Goal: Task Accomplishment & Management: Manage account settings

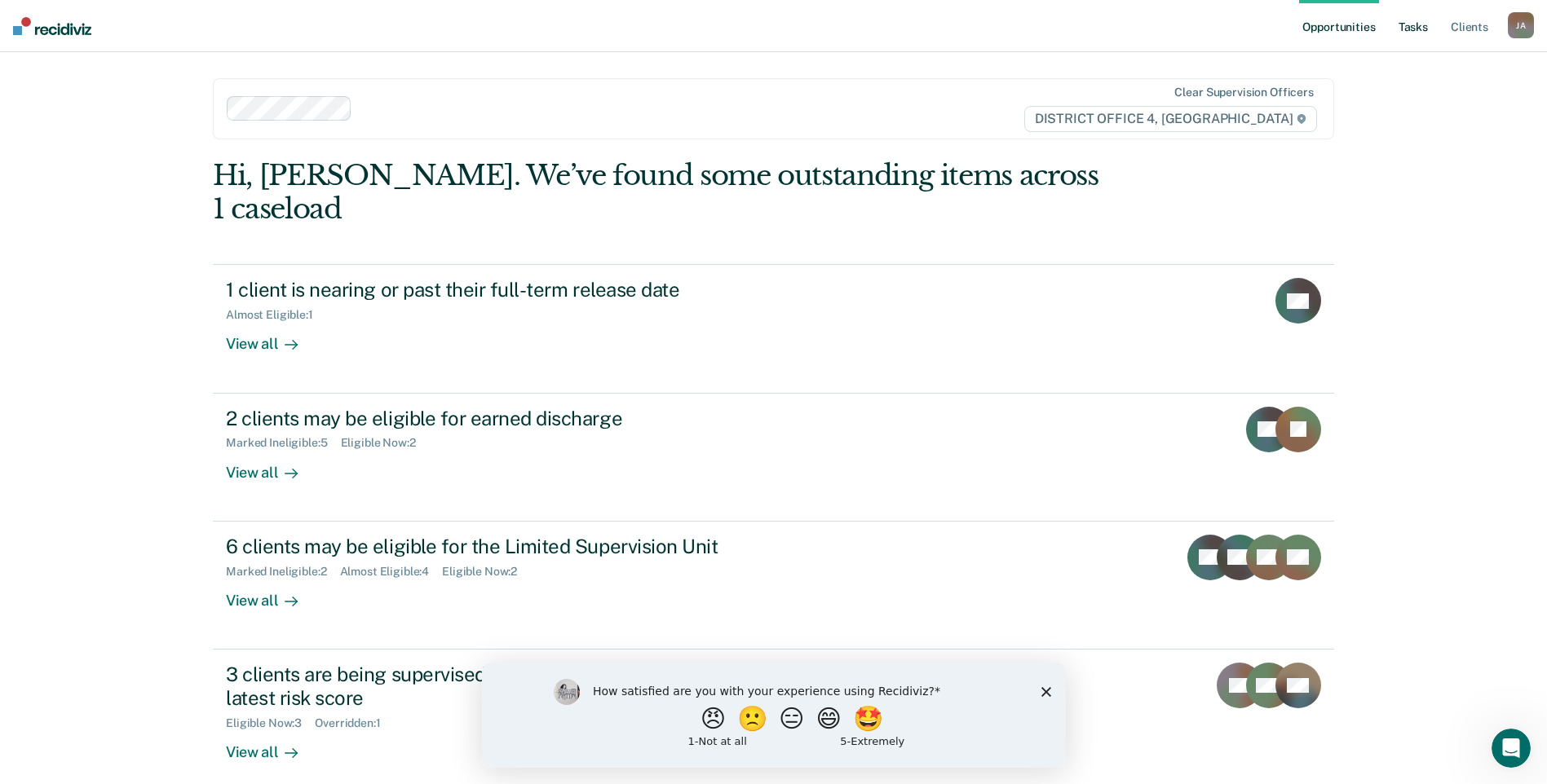
click at [1414, 30] on link "Tasks" at bounding box center [1412, 26] width 36 height 52
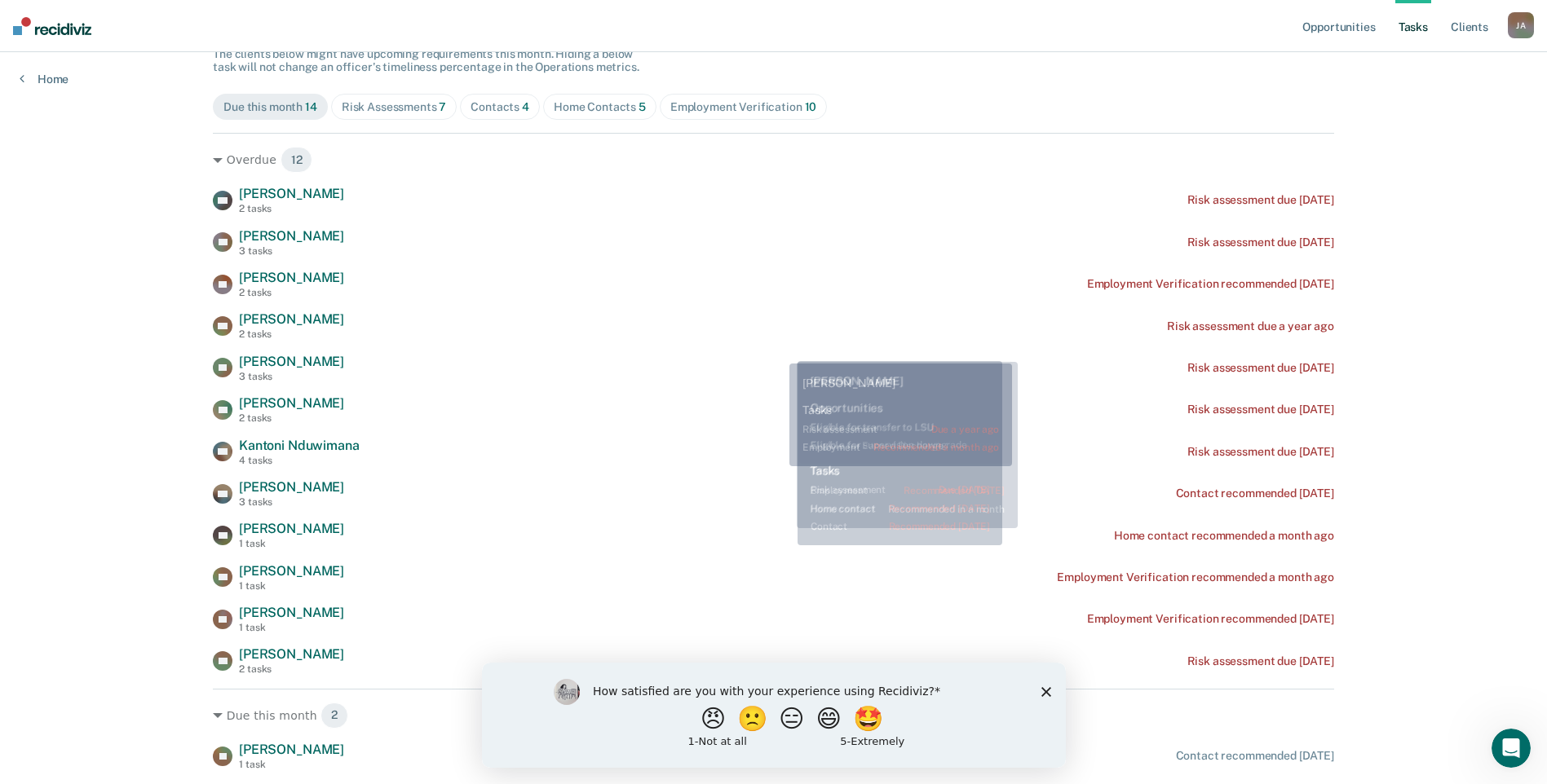
scroll to position [163, 0]
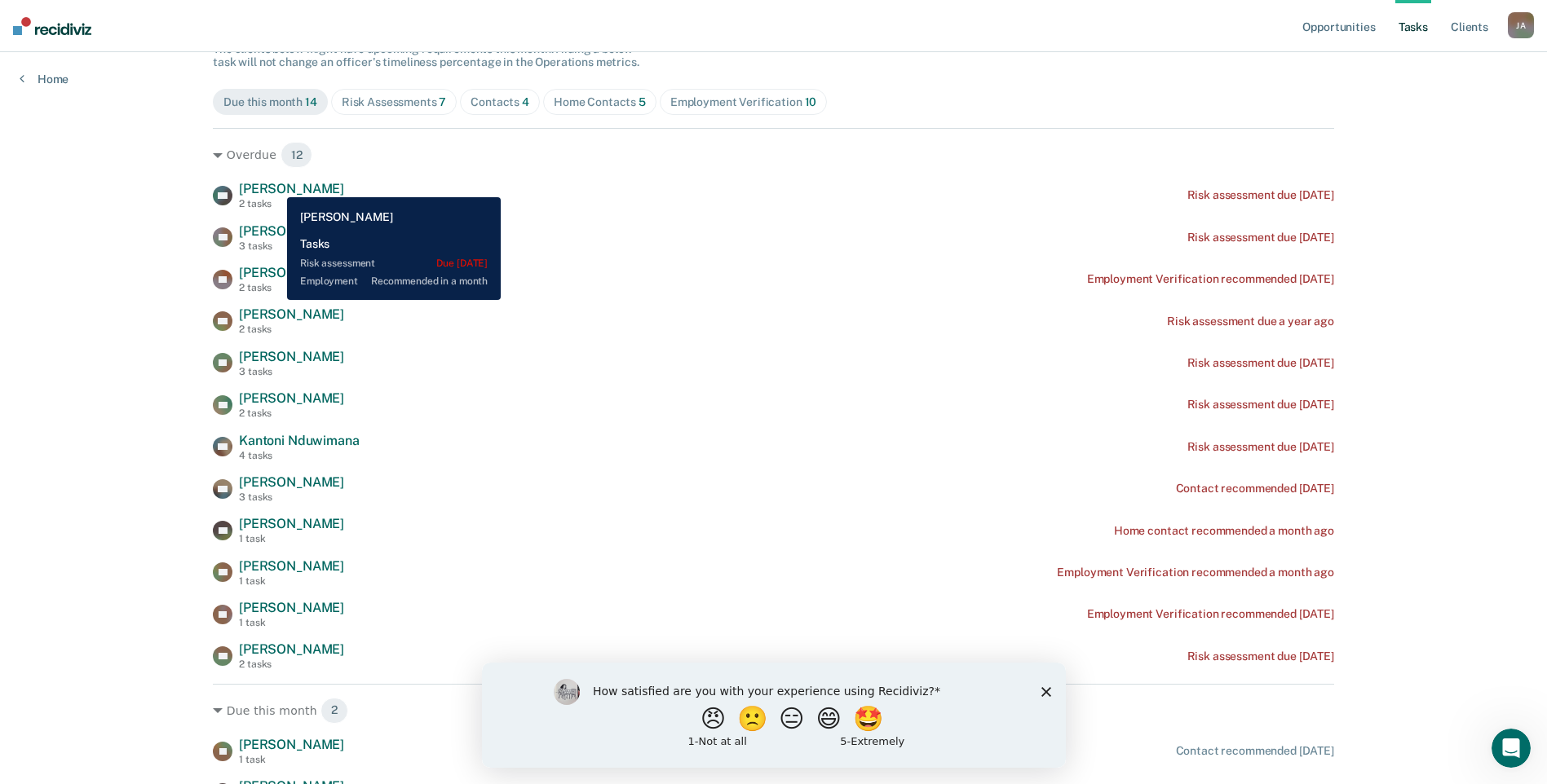
click at [275, 185] on span "[PERSON_NAME]" at bounding box center [292, 189] width 105 height 16
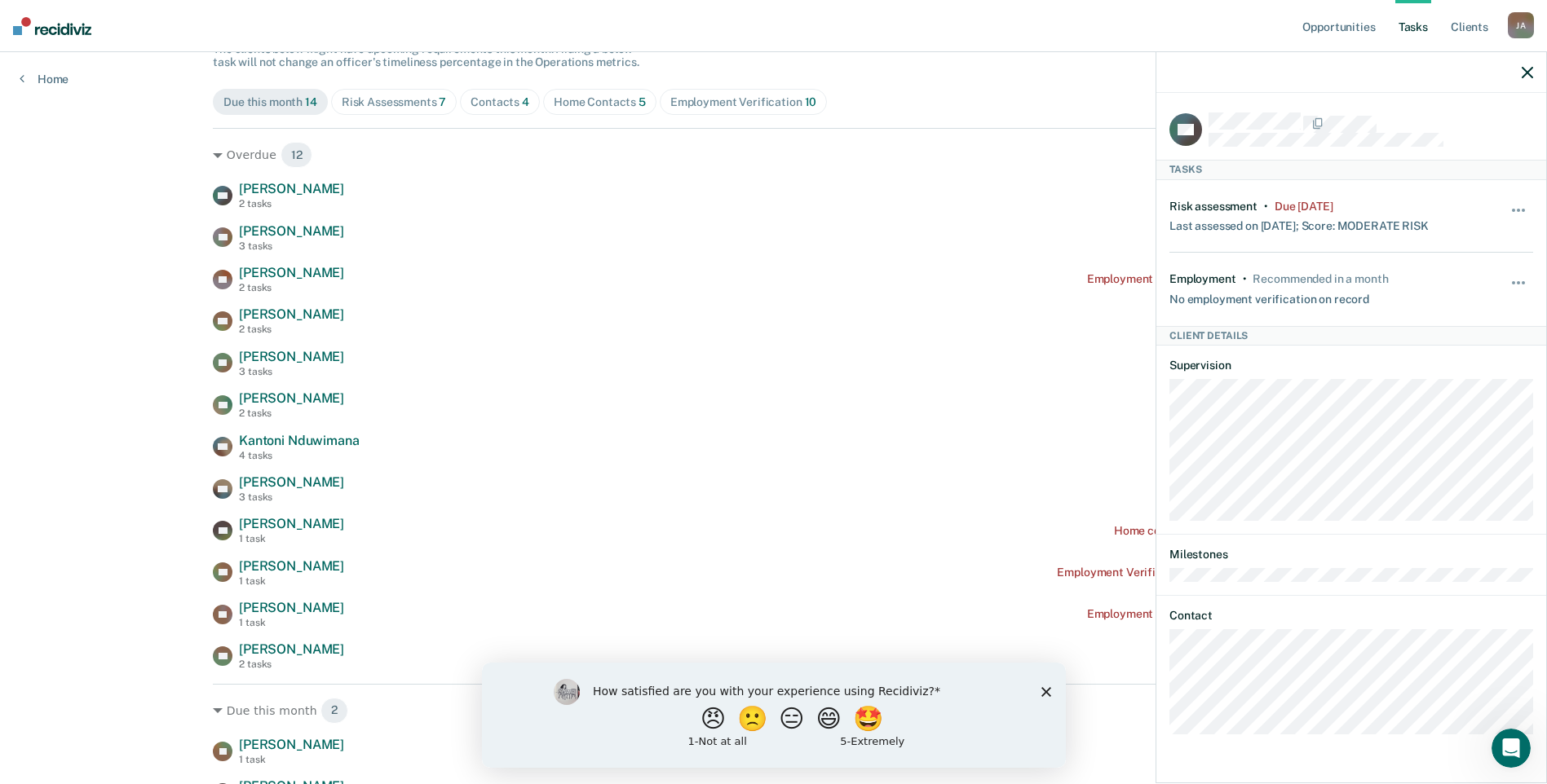
click at [1049, 690] on icon "Close survey" at bounding box center [1044, 690] width 10 height 10
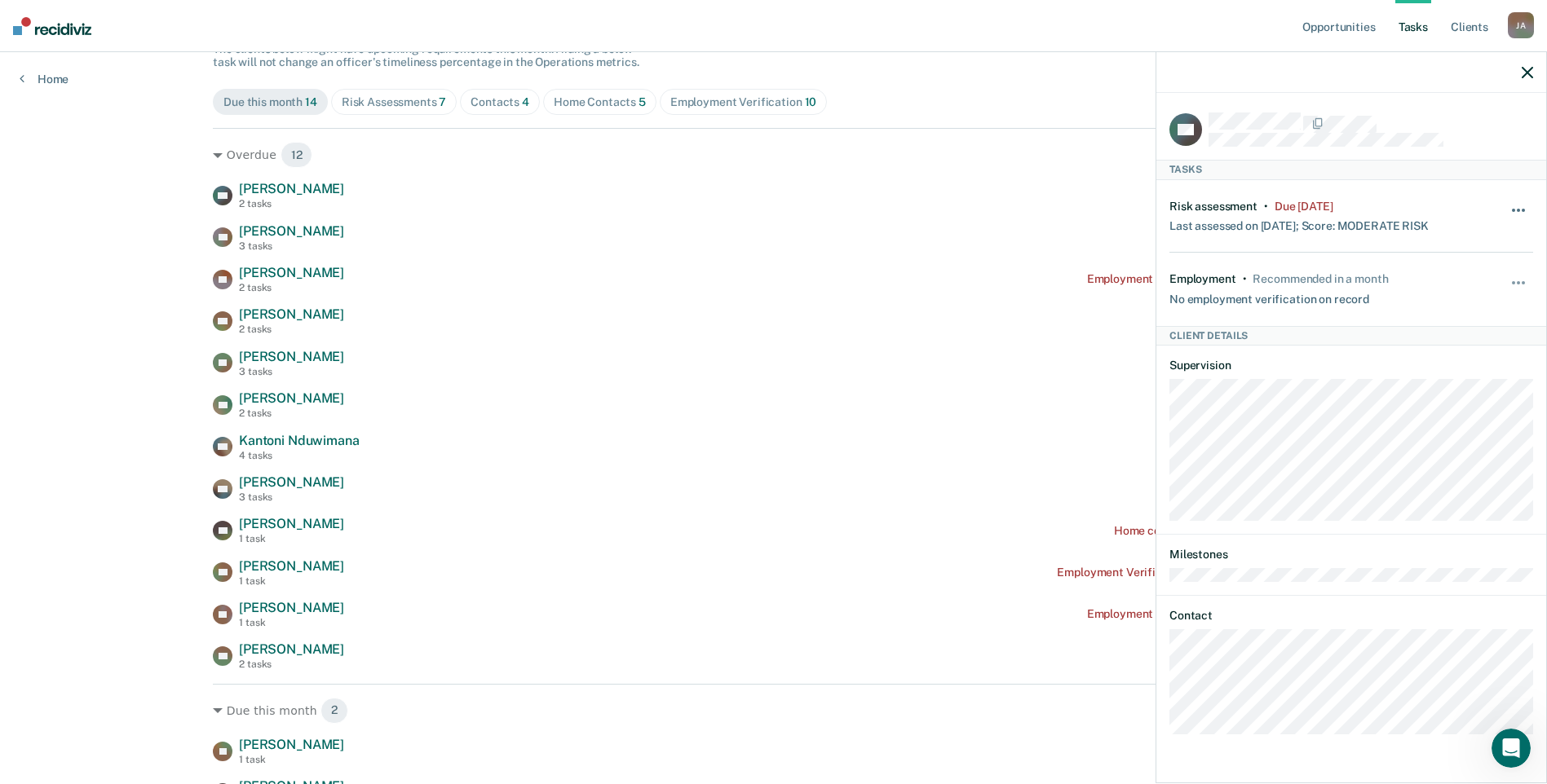
click at [1519, 206] on button "button" at bounding box center [1519, 219] width 28 height 26
click at [1450, 312] on button "30 days" at bounding box center [1474, 314] width 117 height 26
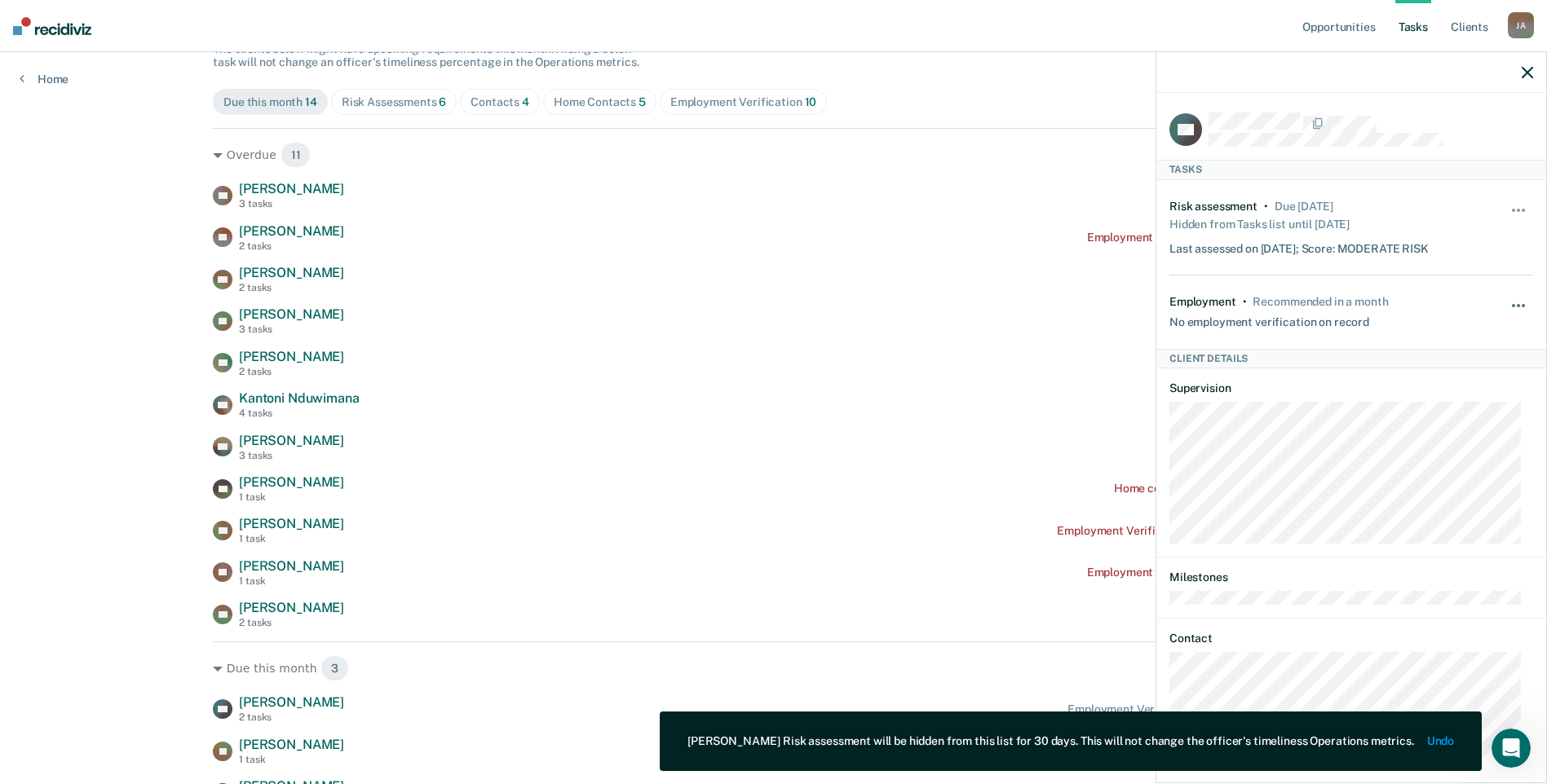
click at [1506, 301] on button "button" at bounding box center [1519, 314] width 28 height 26
click at [1453, 403] on button "30 days" at bounding box center [1474, 410] width 117 height 26
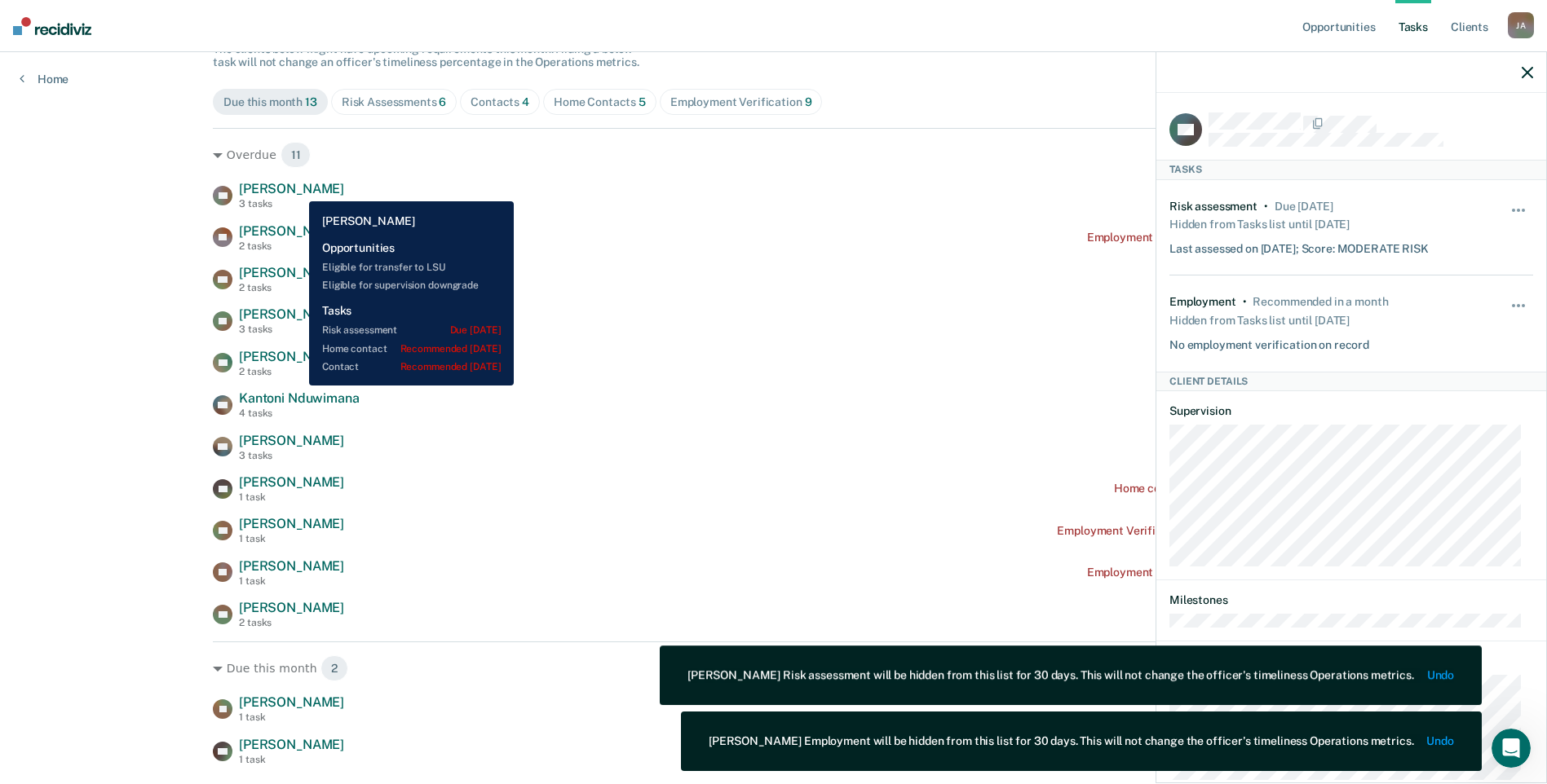
click at [297, 189] on span "[PERSON_NAME]" at bounding box center [292, 189] width 105 height 16
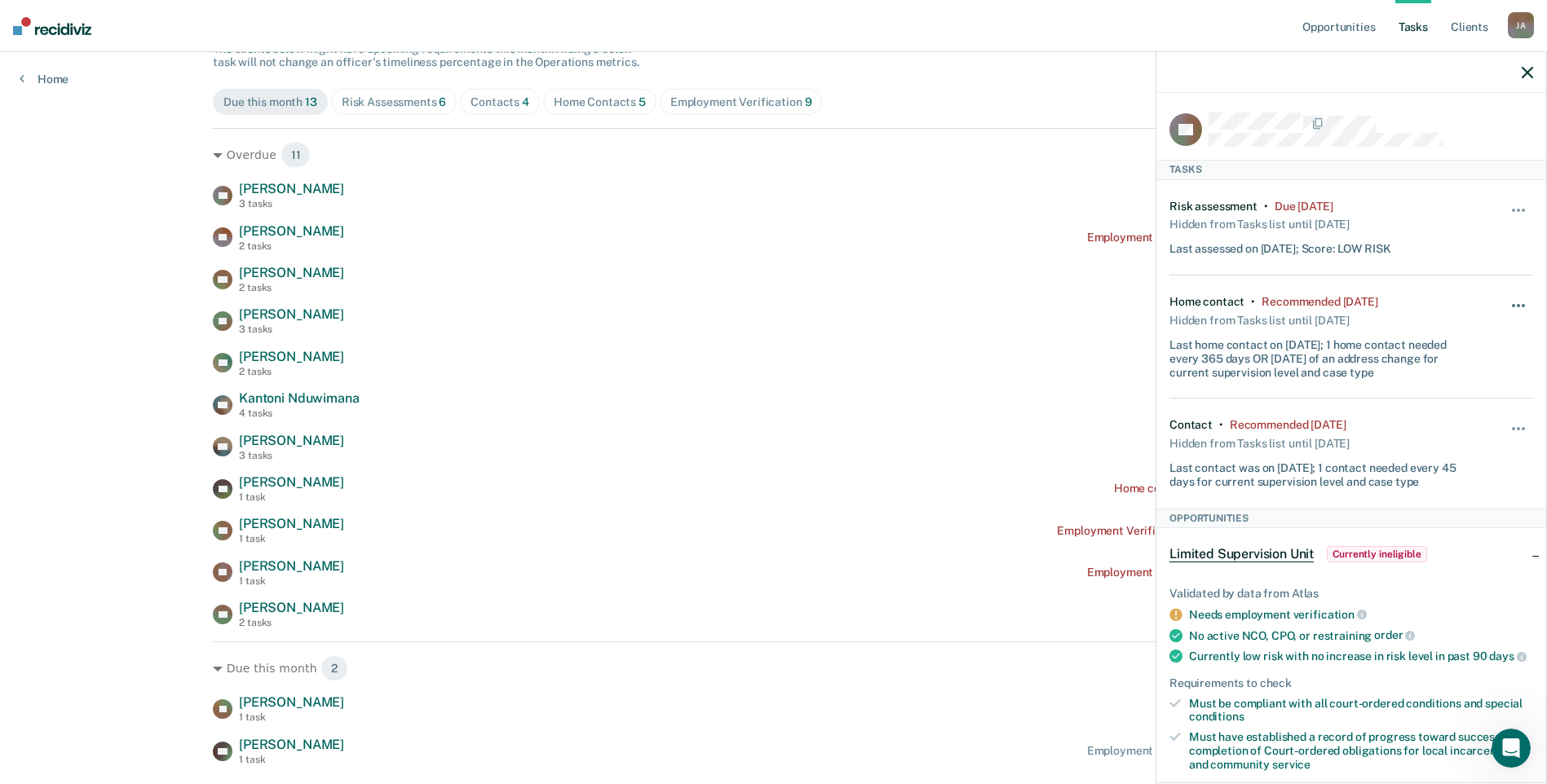
click at [1506, 301] on button "button" at bounding box center [1519, 314] width 28 height 26
click at [1451, 410] on button "30 days" at bounding box center [1474, 410] width 117 height 26
click at [1516, 427] on span "button" at bounding box center [1518, 429] width 4 height 4
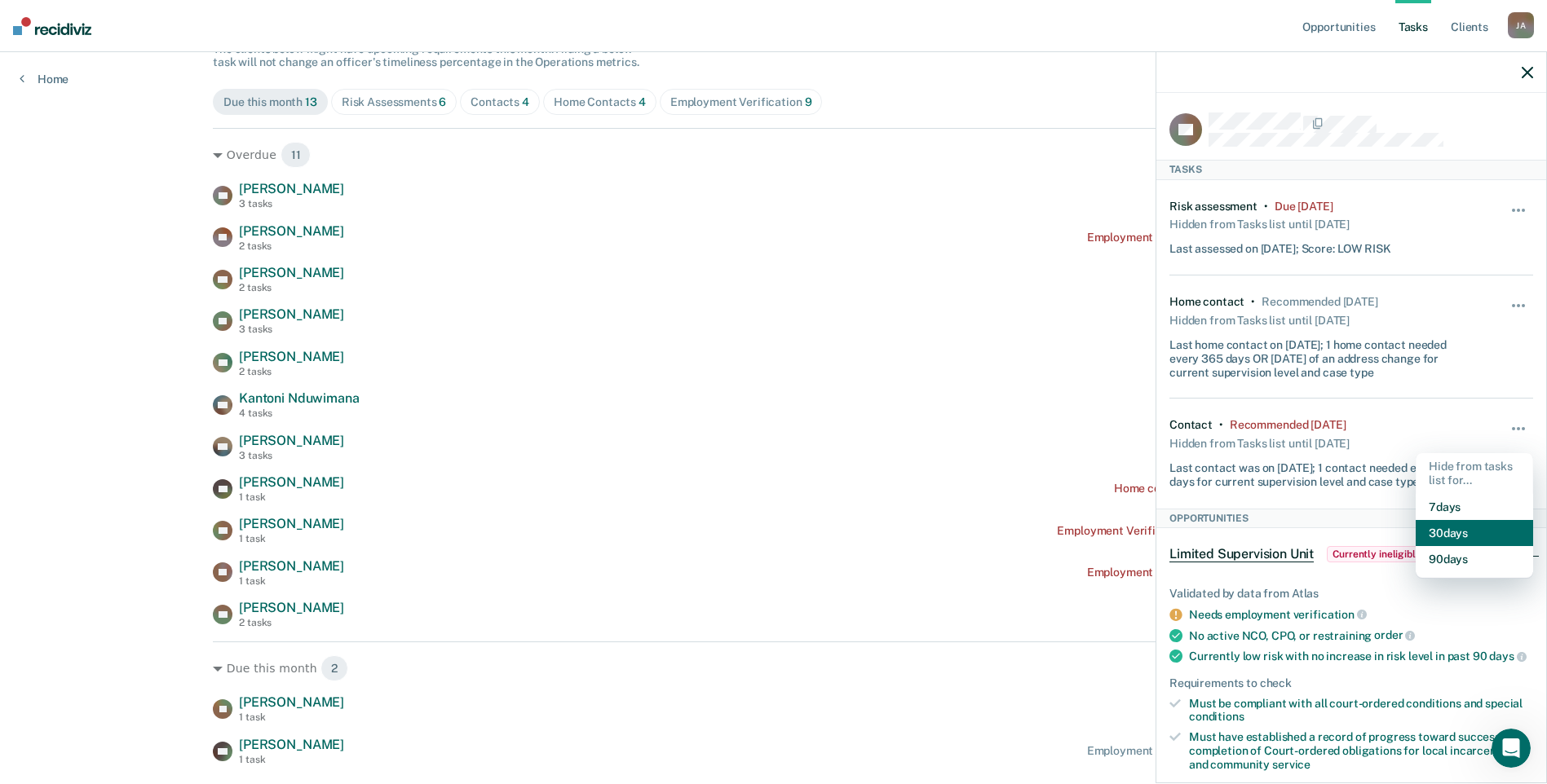
click at [1452, 535] on button "30 days" at bounding box center [1474, 533] width 117 height 26
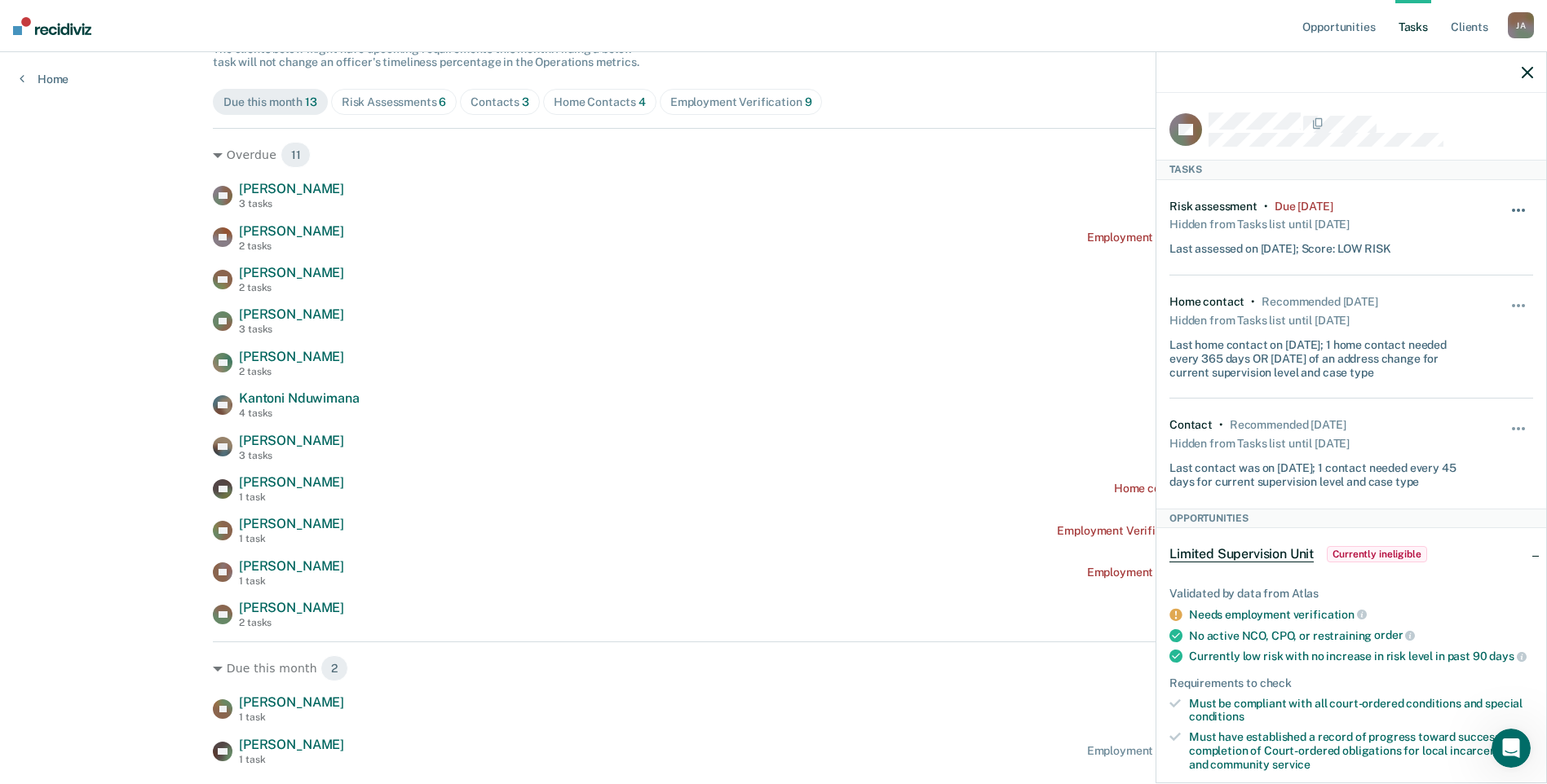
click at [1516, 208] on span "button" at bounding box center [1518, 210] width 4 height 4
click at [1448, 316] on button "30 days" at bounding box center [1474, 314] width 117 height 26
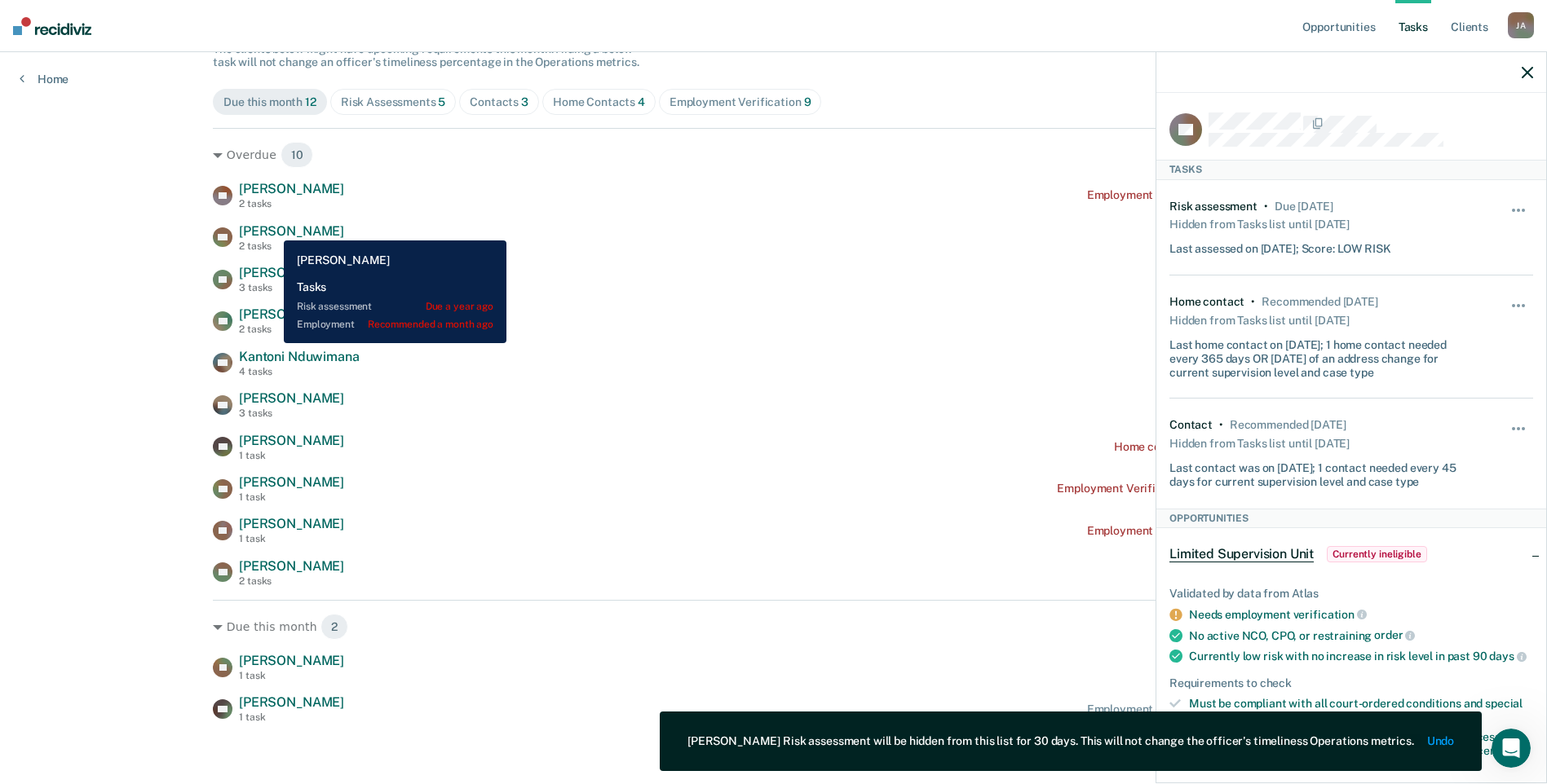
click at [274, 229] on span "[PERSON_NAME]" at bounding box center [292, 231] width 105 height 16
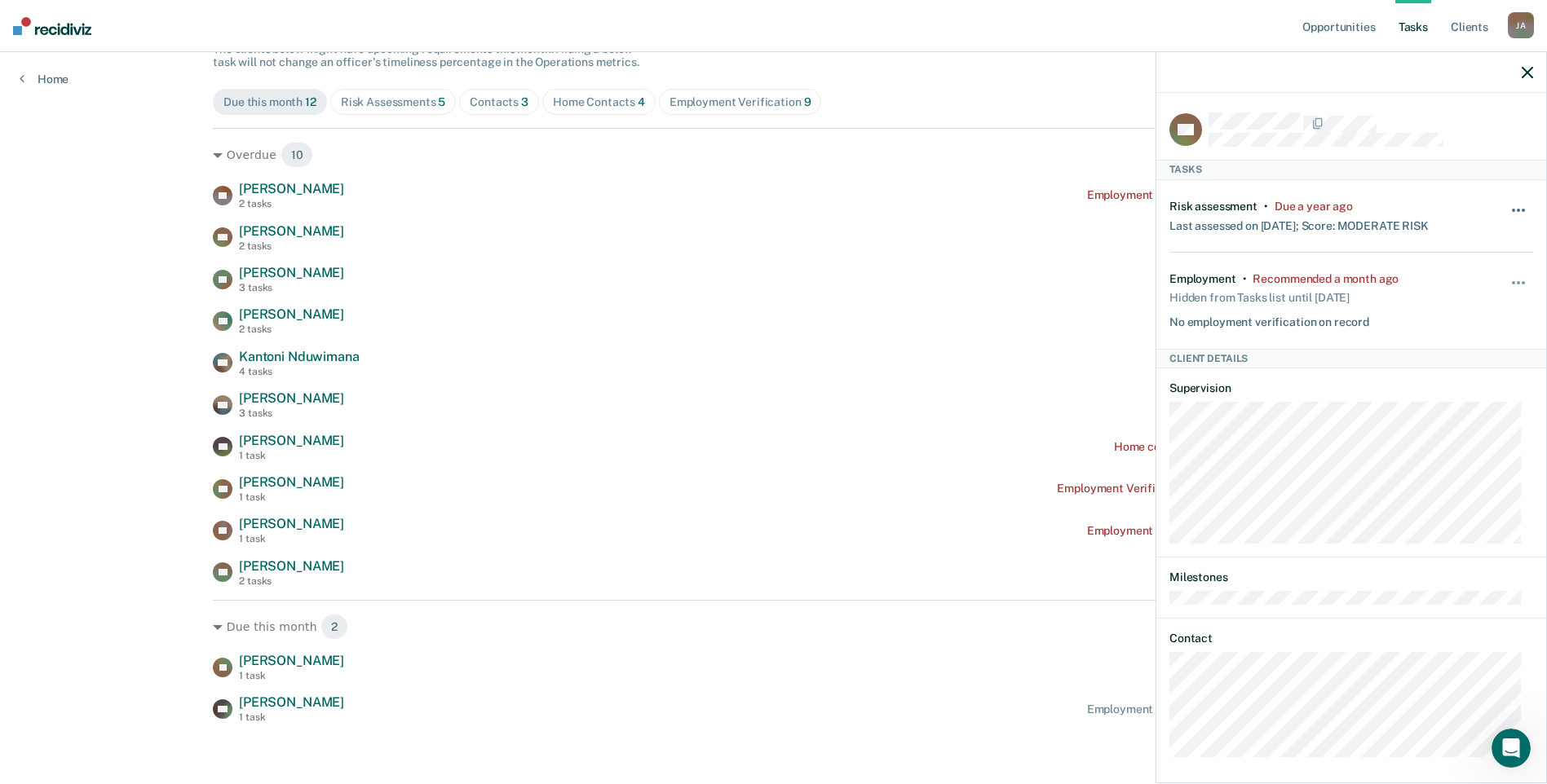
click at [1506, 206] on button "button" at bounding box center [1519, 219] width 28 height 26
click at [1441, 309] on button "30 days" at bounding box center [1474, 314] width 117 height 26
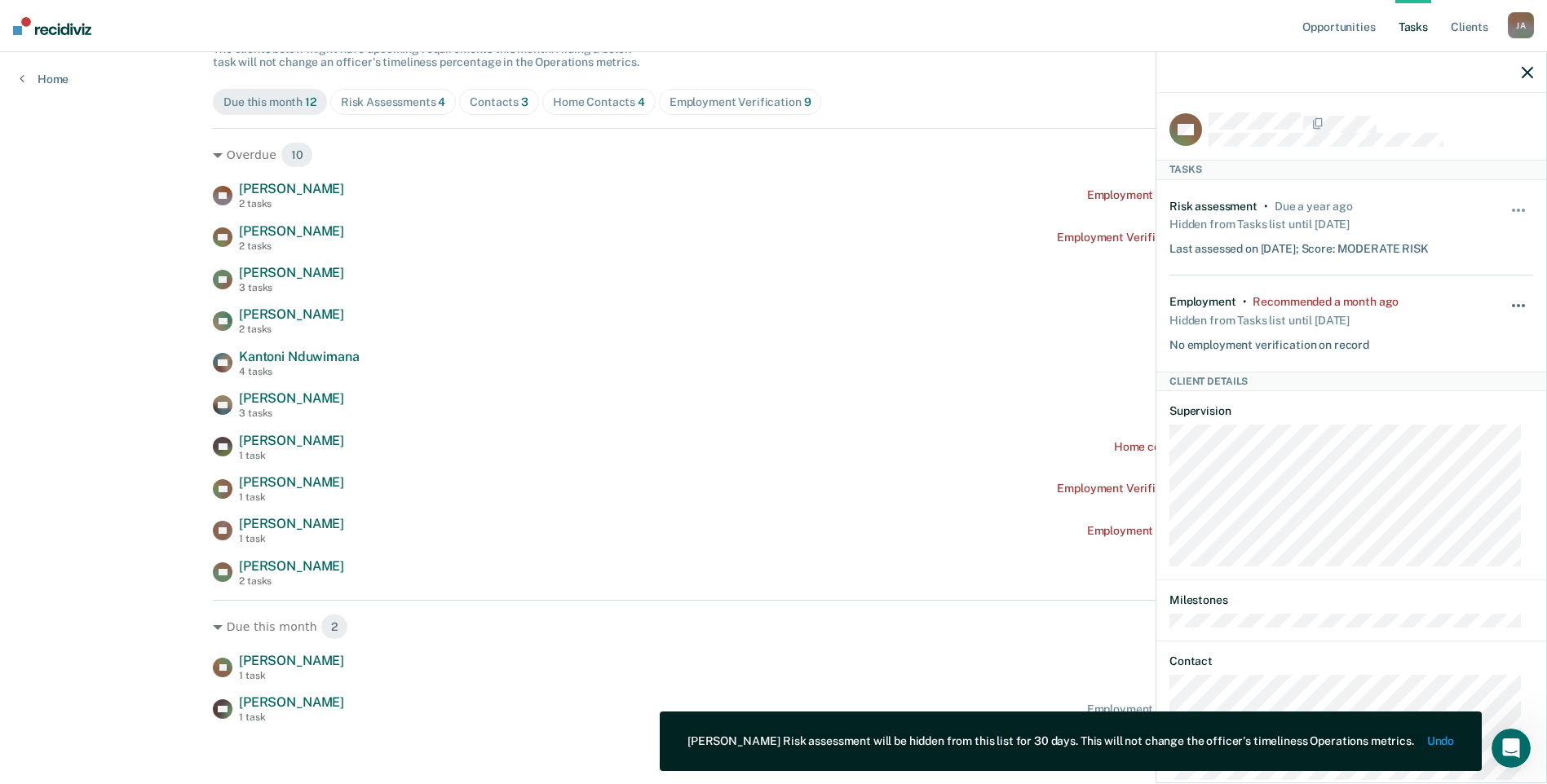
click at [1512, 304] on span "button" at bounding box center [1514, 305] width 4 height 4
click at [1439, 412] on button "30 days" at bounding box center [1474, 410] width 117 height 26
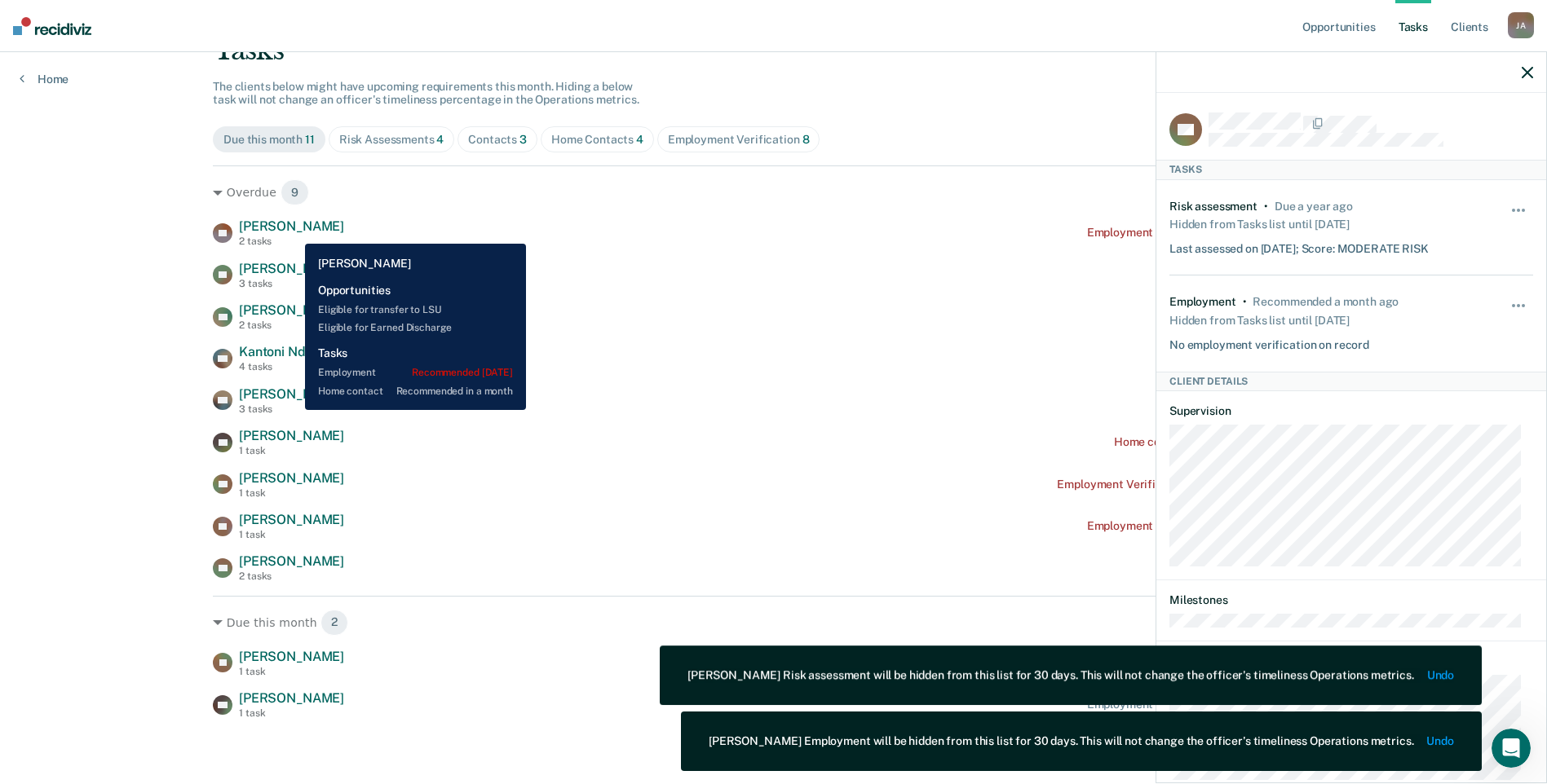
click at [292, 229] on span "[PERSON_NAME]" at bounding box center [292, 227] width 105 height 16
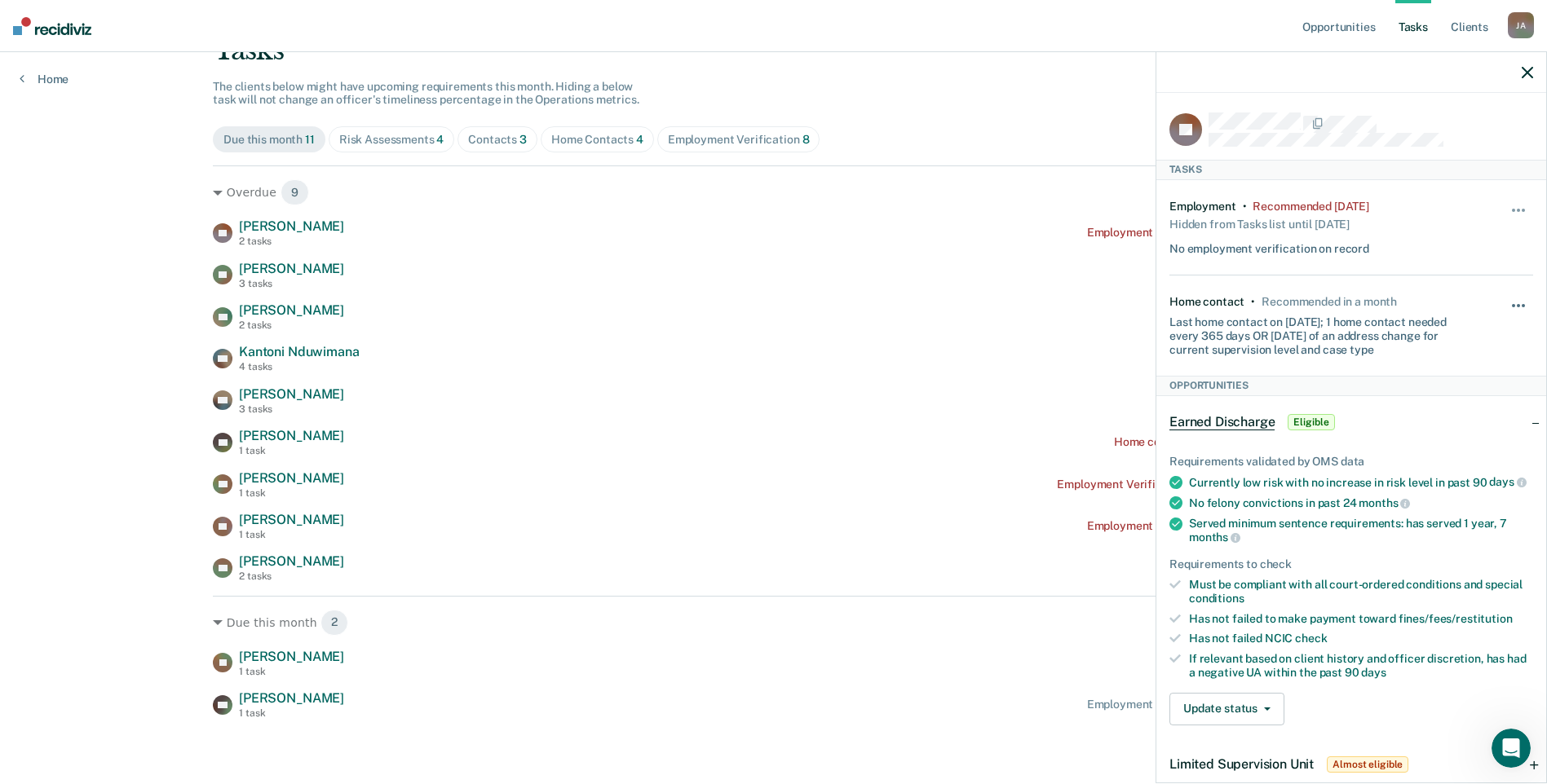
click at [1507, 301] on button "button" at bounding box center [1519, 314] width 28 height 26
click at [1437, 411] on button "30 days" at bounding box center [1474, 410] width 117 height 26
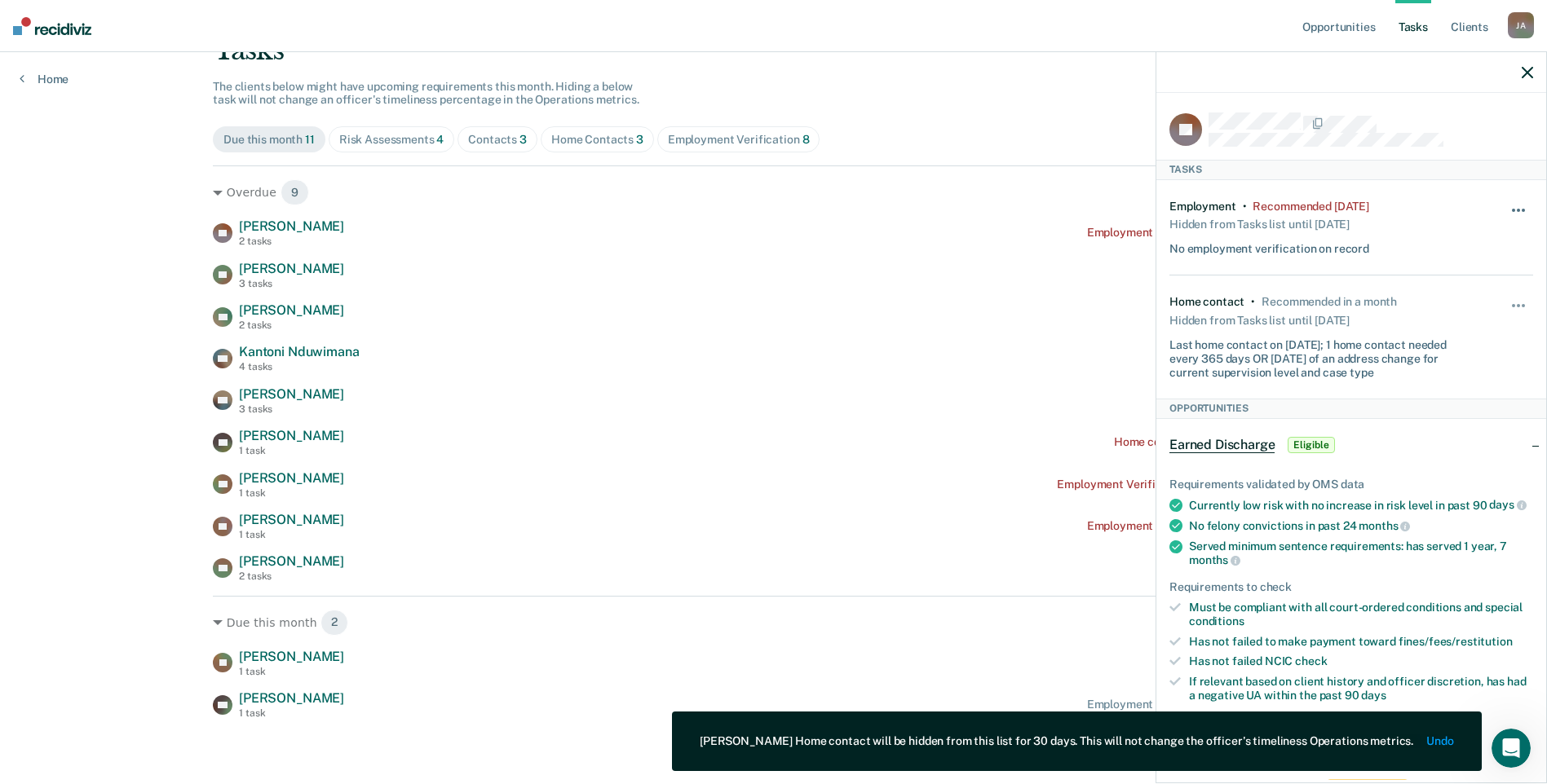
click at [1516, 208] on span "button" at bounding box center [1518, 210] width 4 height 4
click at [1459, 313] on button "30 days" at bounding box center [1474, 314] width 117 height 26
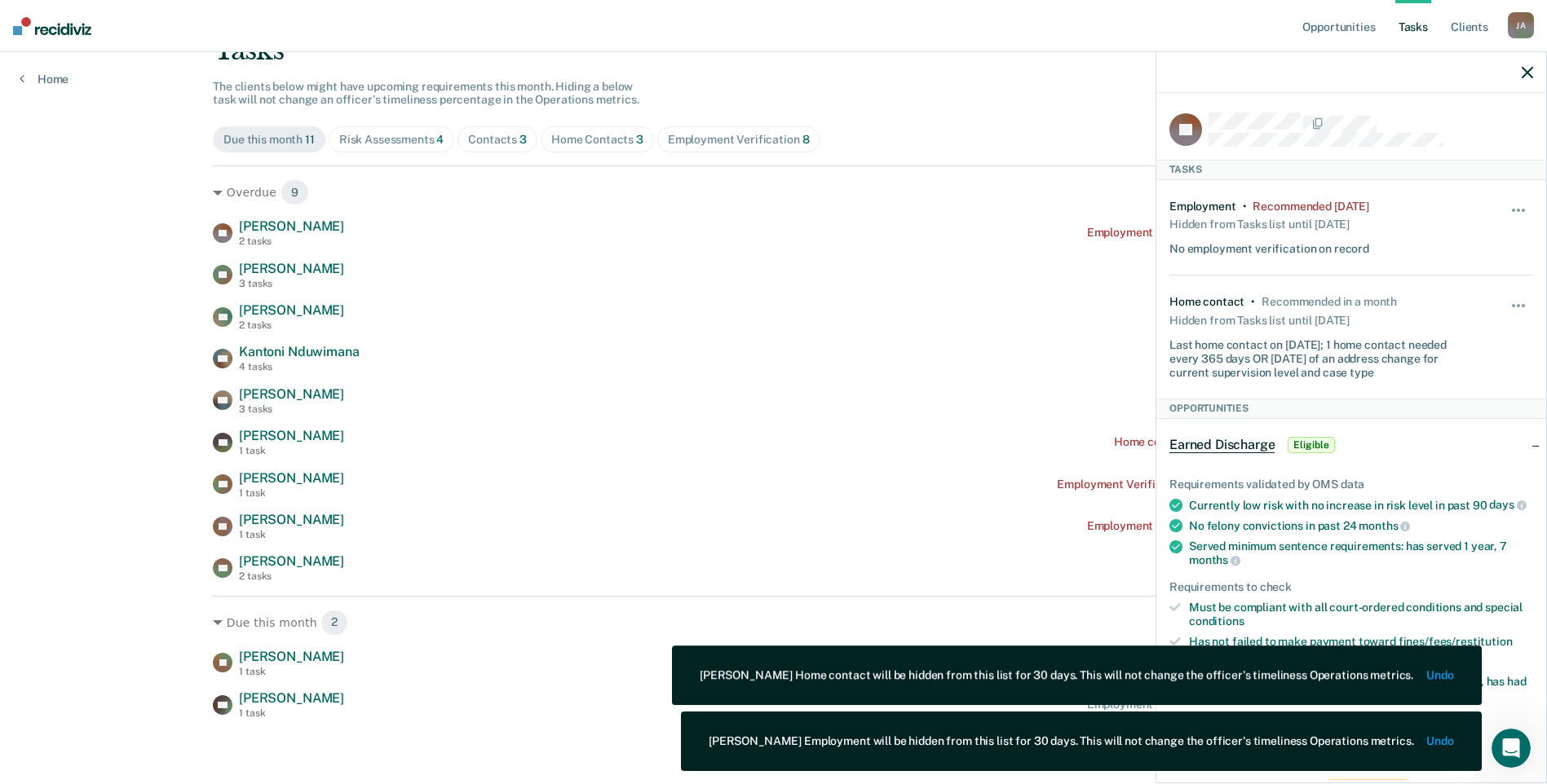
scroll to position [84, 0]
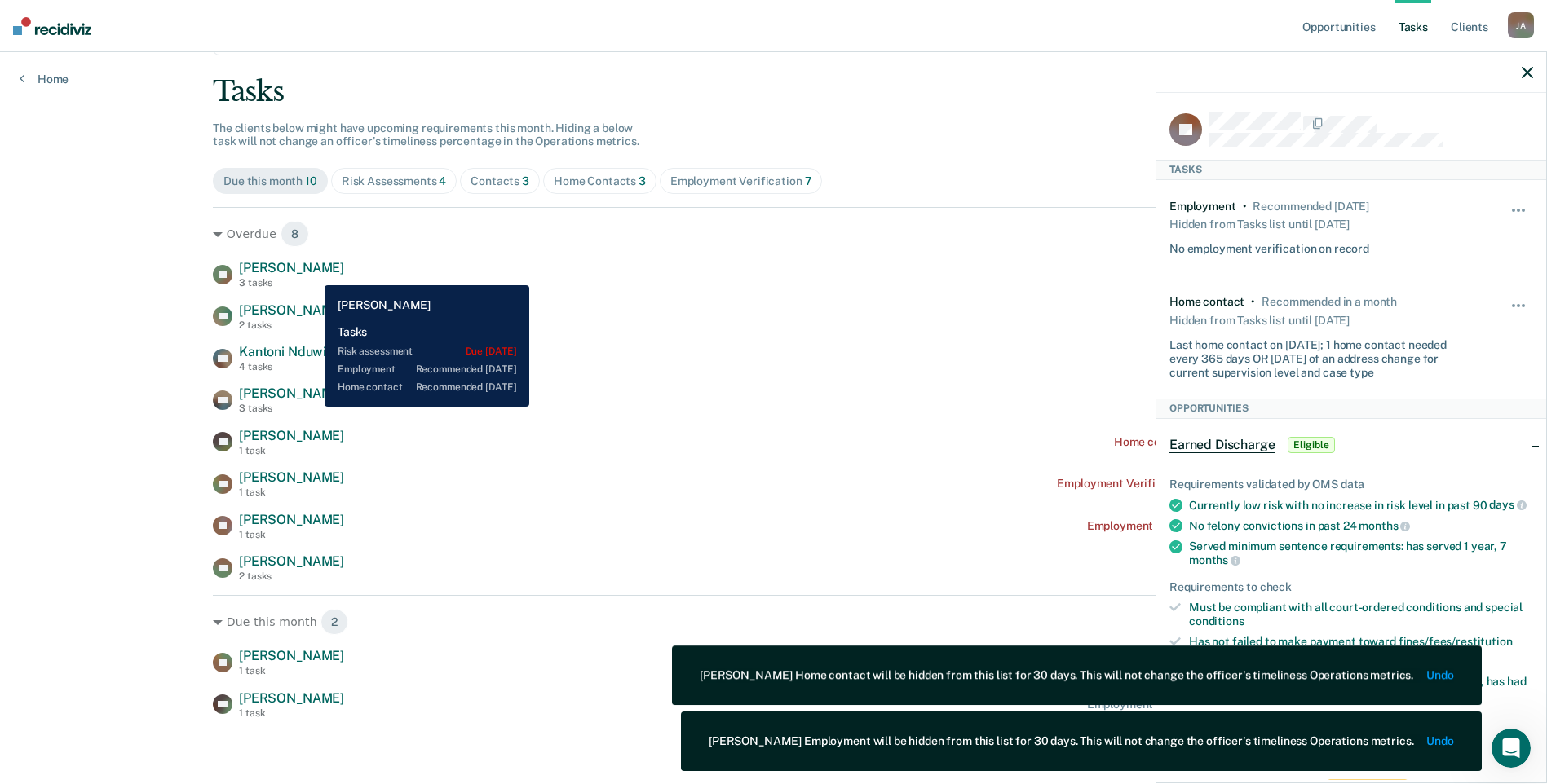
click at [310, 272] on span "[PERSON_NAME]" at bounding box center [292, 268] width 105 height 16
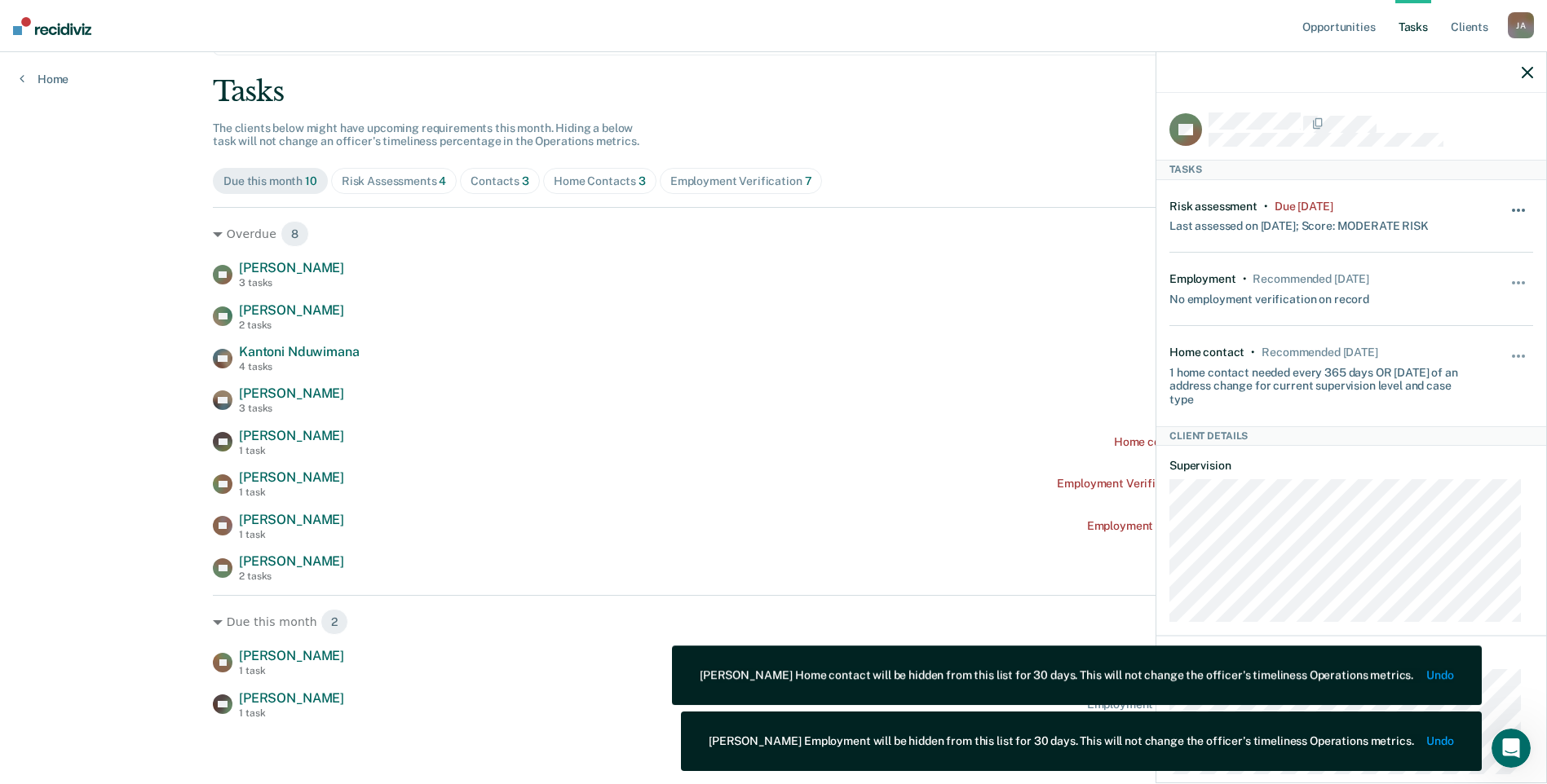
click at [1505, 206] on button "button" at bounding box center [1519, 219] width 28 height 26
click at [1433, 339] on button "90 days" at bounding box center [1474, 340] width 117 height 26
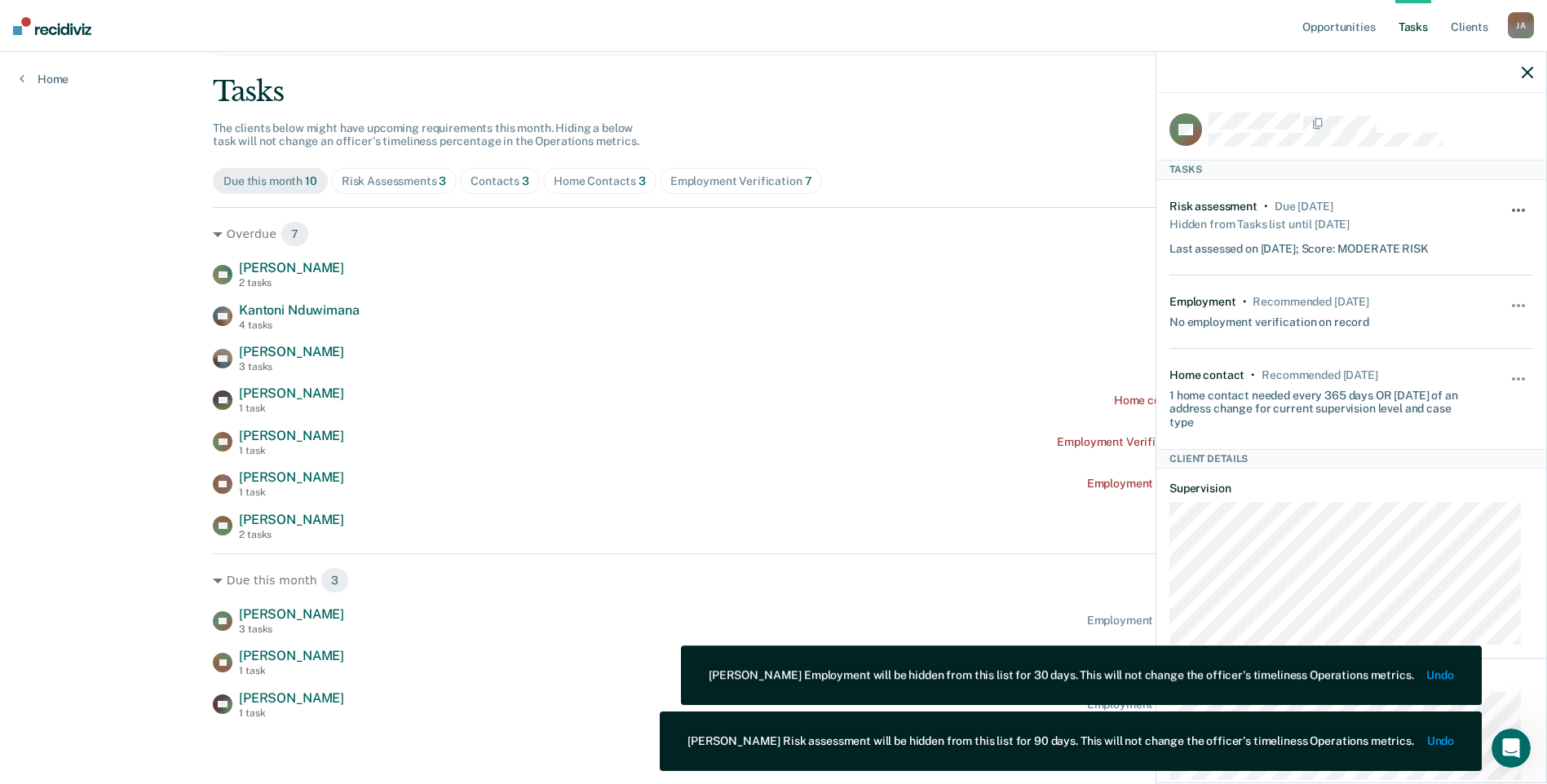
click at [1508, 211] on button "button" at bounding box center [1519, 219] width 28 height 26
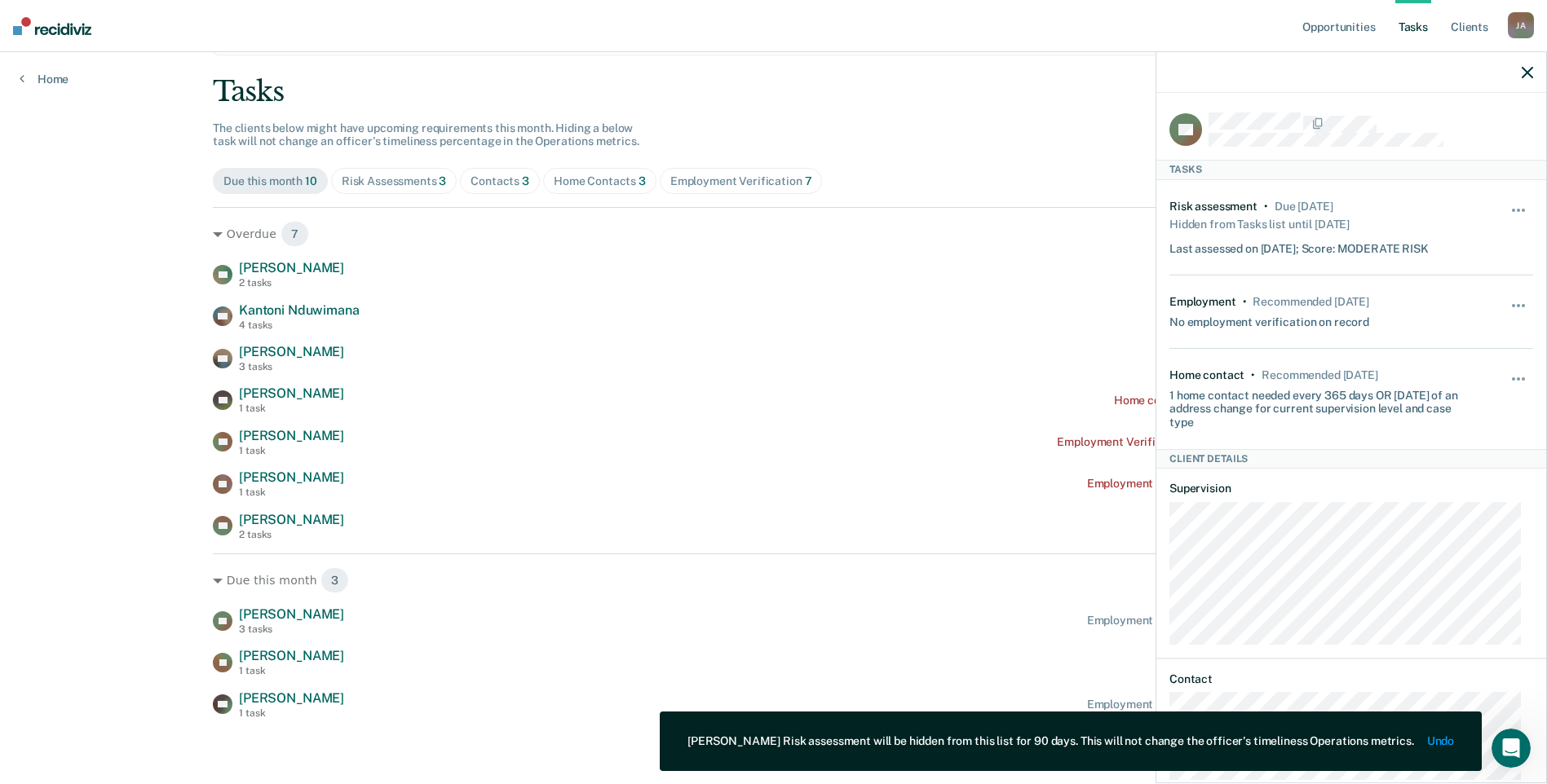
click at [1422, 312] on div "Employment • Recommended [DATE] No employment verification on record" at bounding box center [1320, 312] width 303 height 34
click at [1505, 296] on div "Hide from tasks list for... 7 days 30 days 90 days" at bounding box center [1519, 312] width 28 height 34
click at [1508, 304] on button "button" at bounding box center [1519, 314] width 28 height 26
click at [1428, 429] on button "90 days" at bounding box center [1474, 436] width 117 height 26
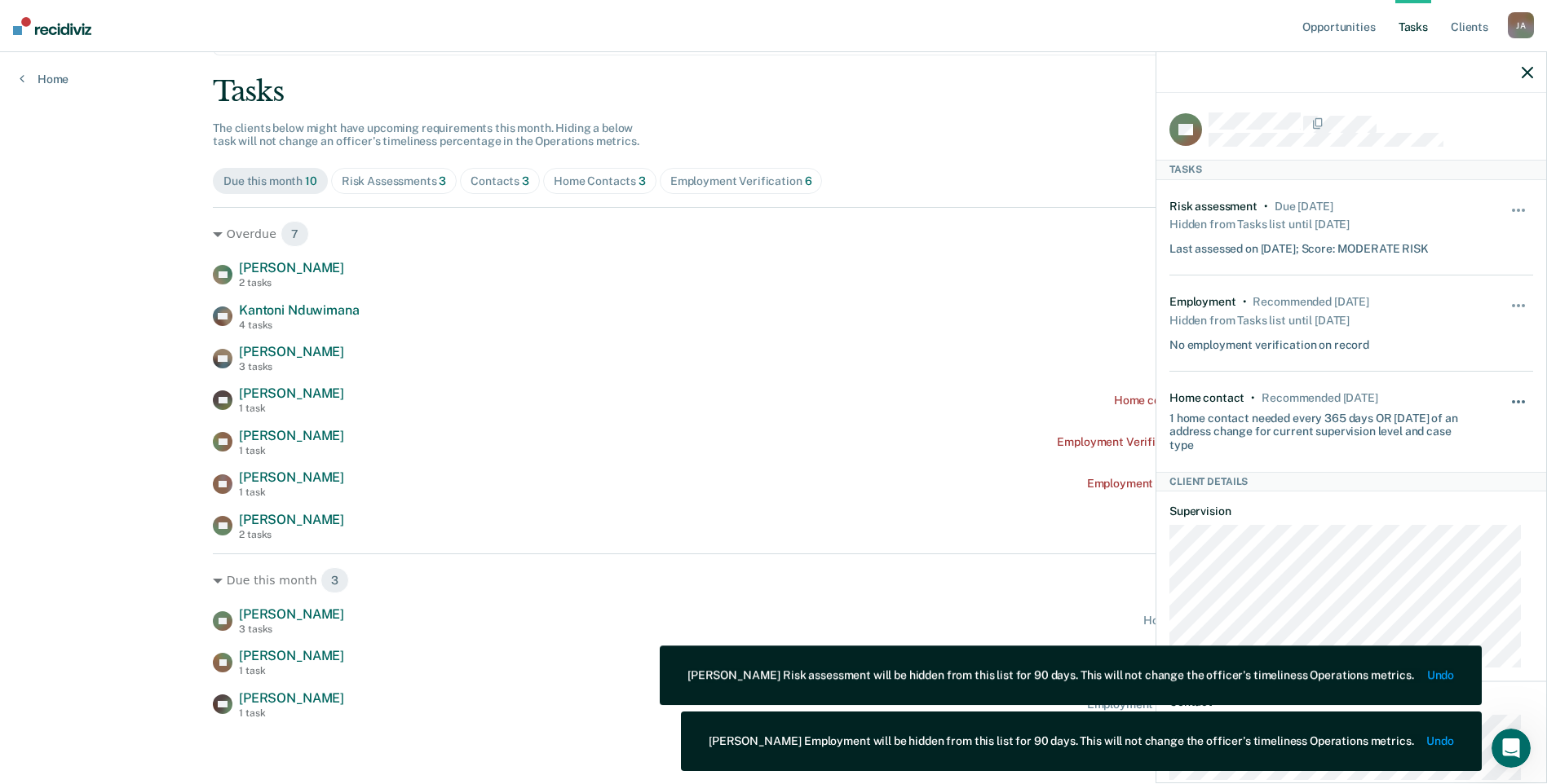
click at [1516, 400] on span "button" at bounding box center [1518, 402] width 4 height 4
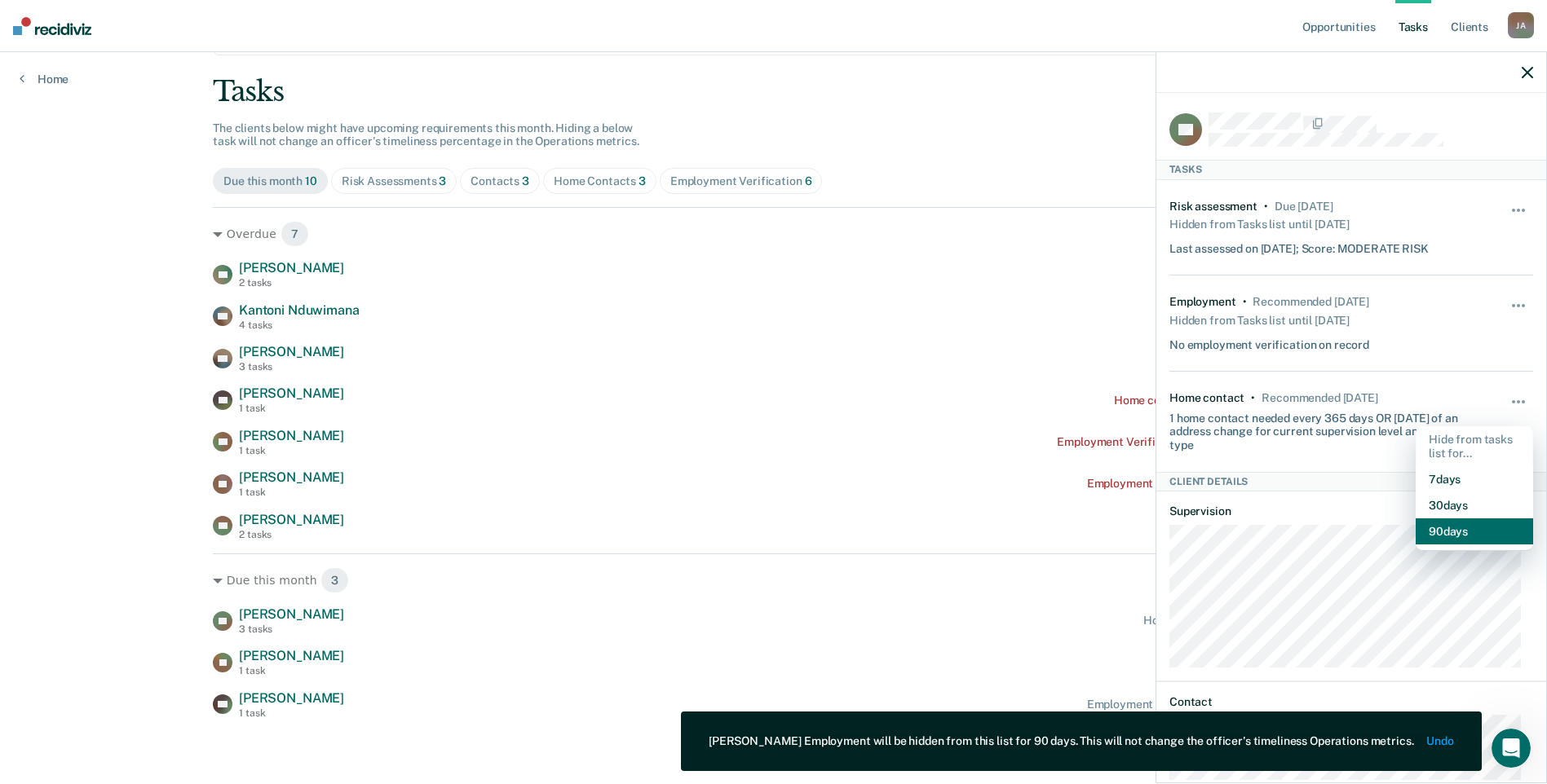
click at [1454, 529] on button "90 days" at bounding box center [1474, 531] width 117 height 26
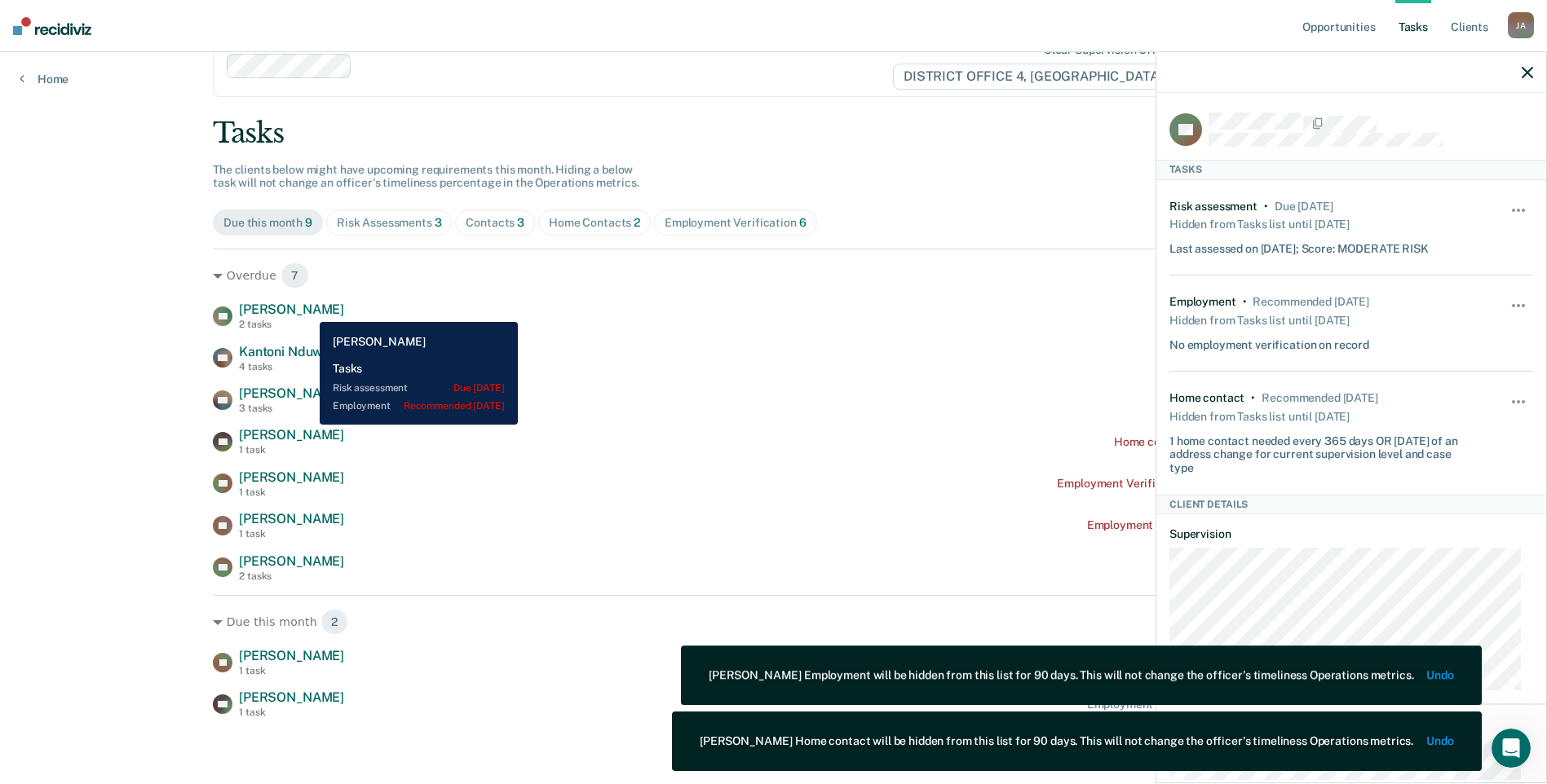
click at [307, 310] on span "[PERSON_NAME]" at bounding box center [292, 310] width 105 height 16
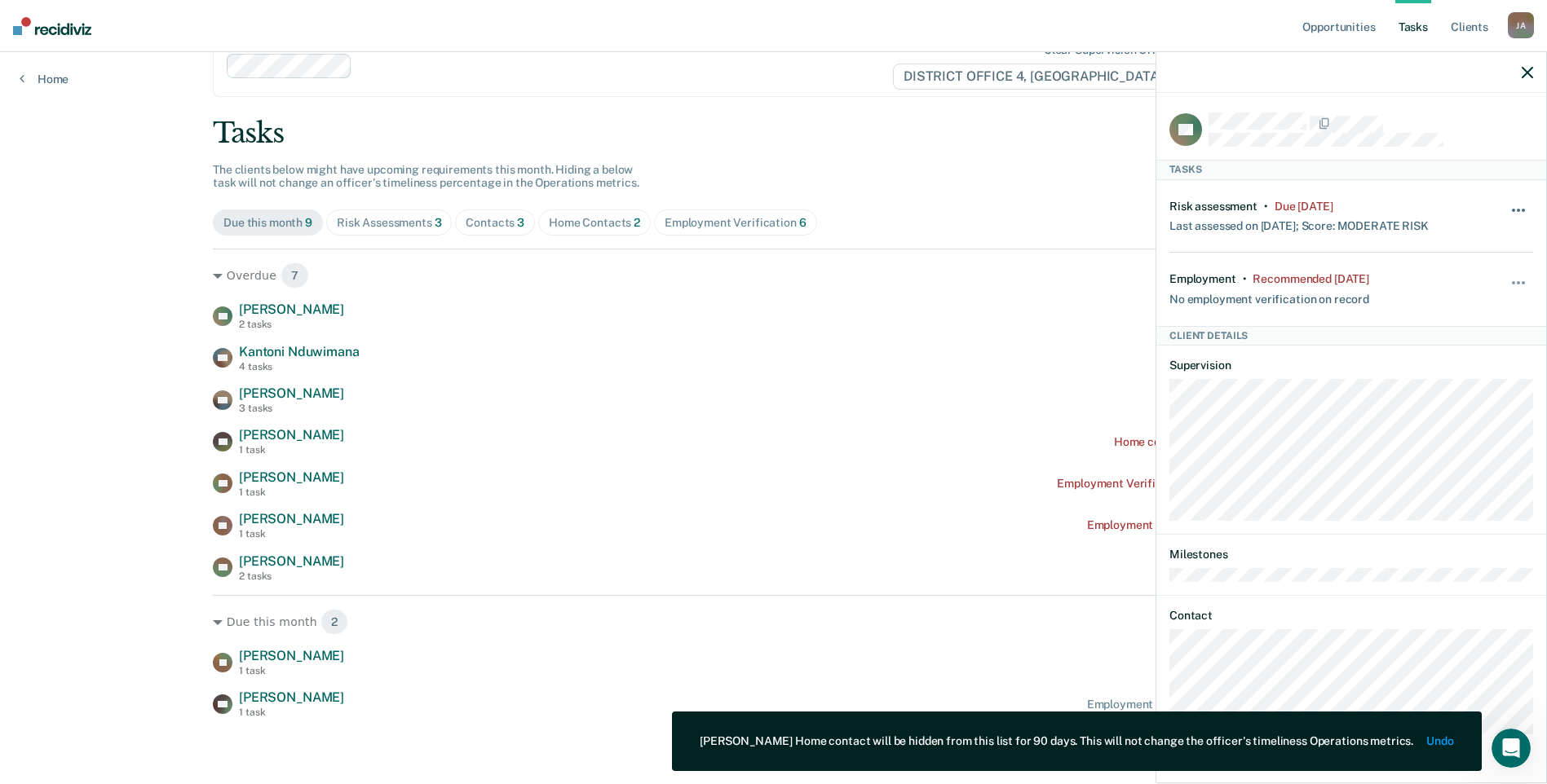
click at [1522, 206] on button "button" at bounding box center [1519, 219] width 28 height 26
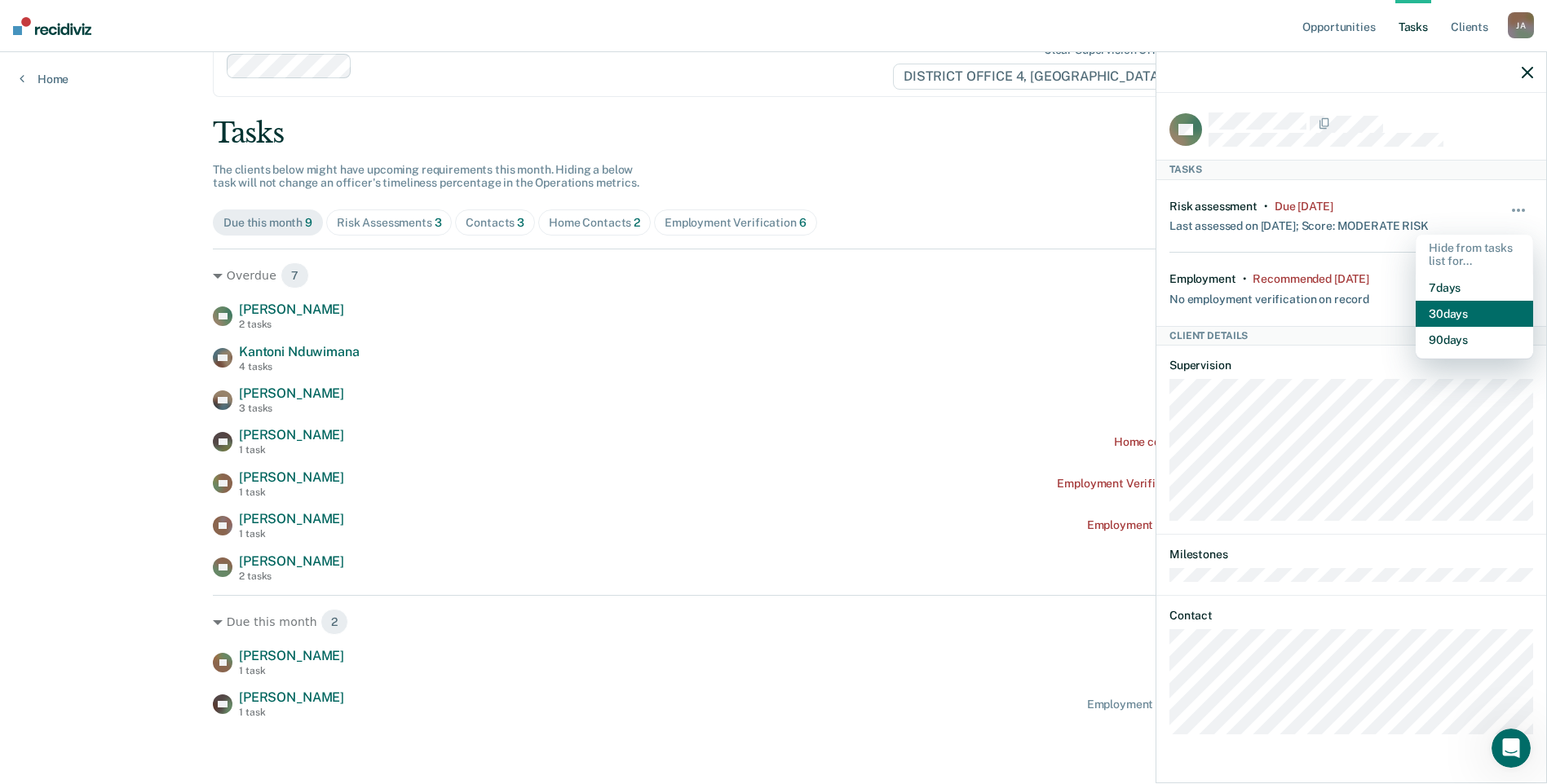
click at [1448, 320] on button "30 days" at bounding box center [1474, 314] width 117 height 26
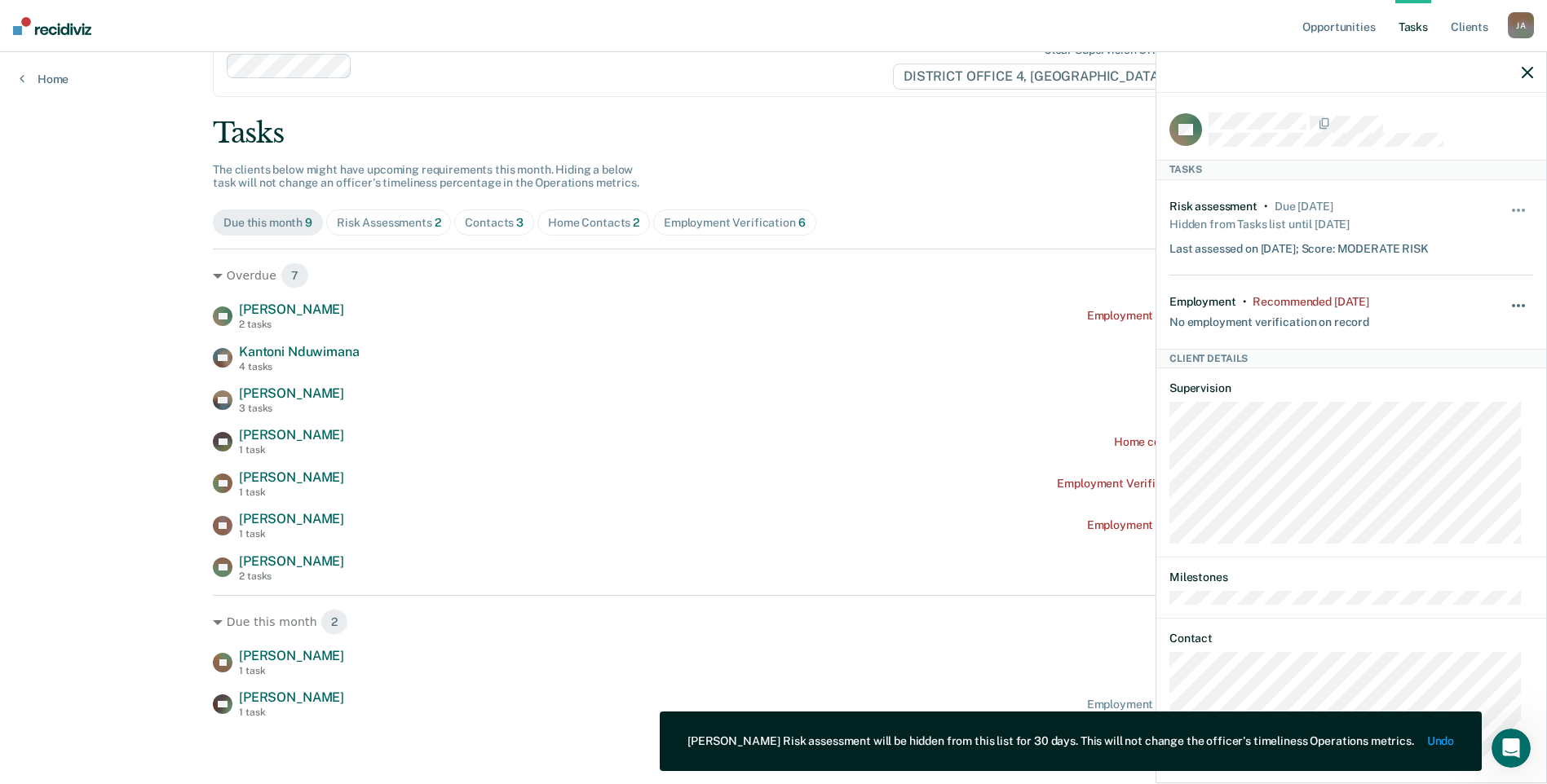
click at [1516, 304] on span "button" at bounding box center [1518, 305] width 4 height 4
click at [1443, 402] on button "30 days" at bounding box center [1474, 410] width 117 height 26
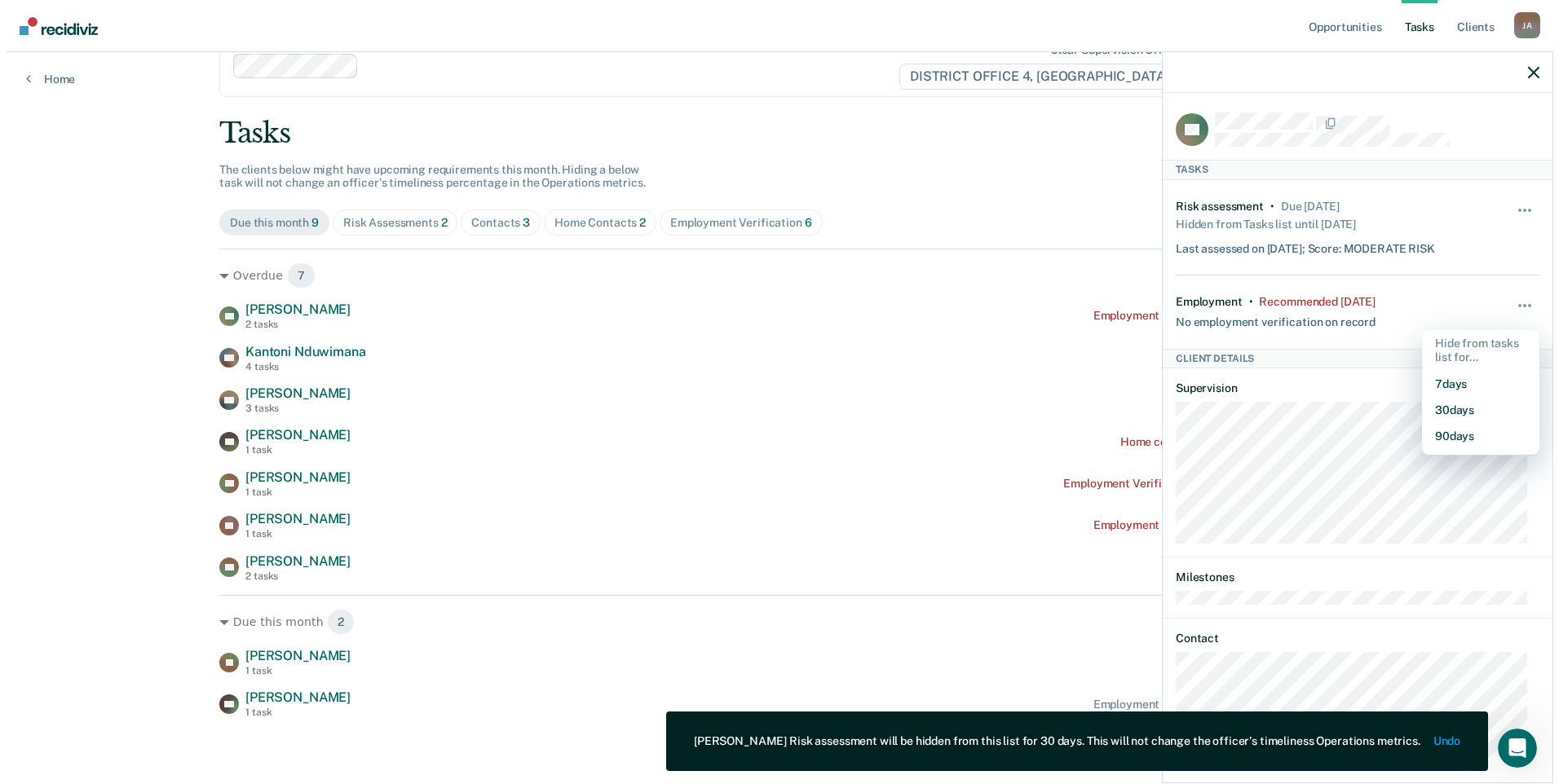
scroll to position [0, 0]
